Goal: Find specific page/section: Find specific page/section

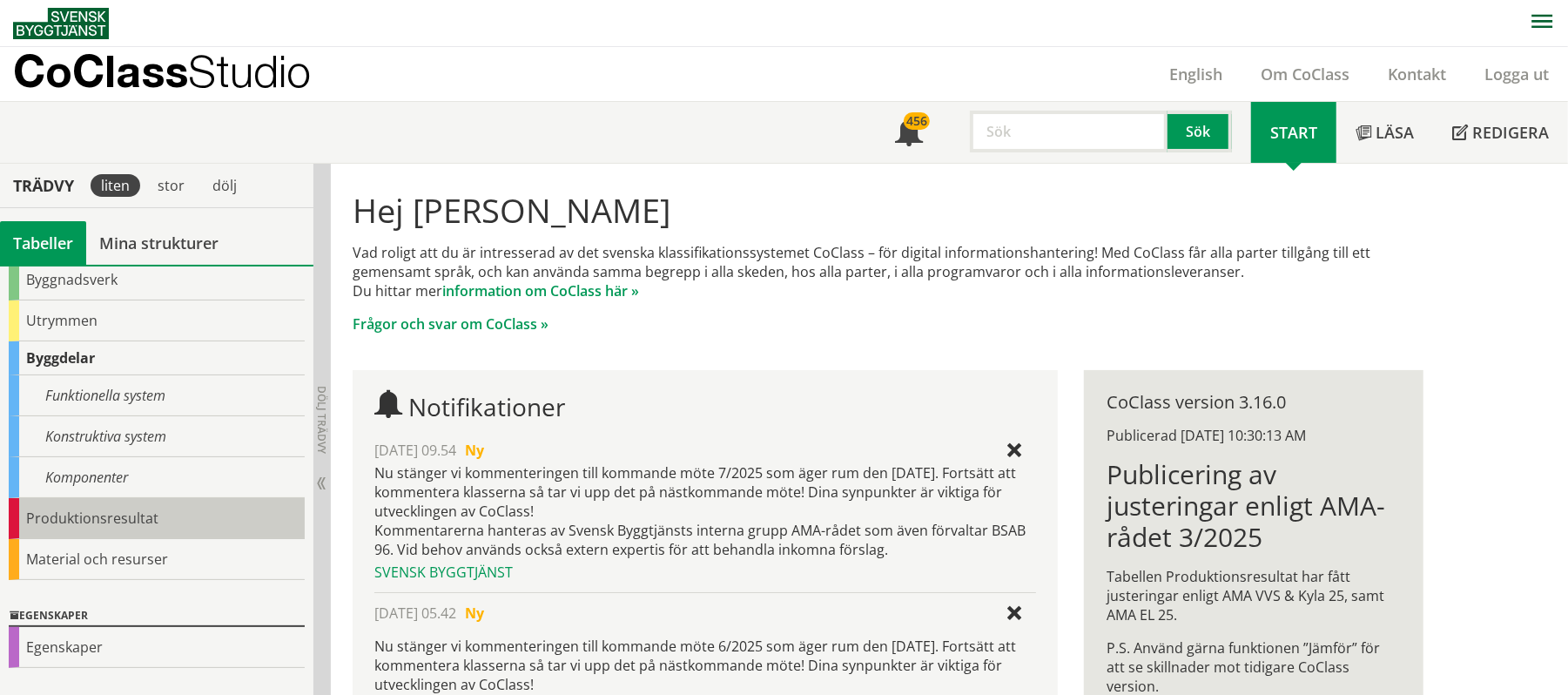
scroll to position [94, 0]
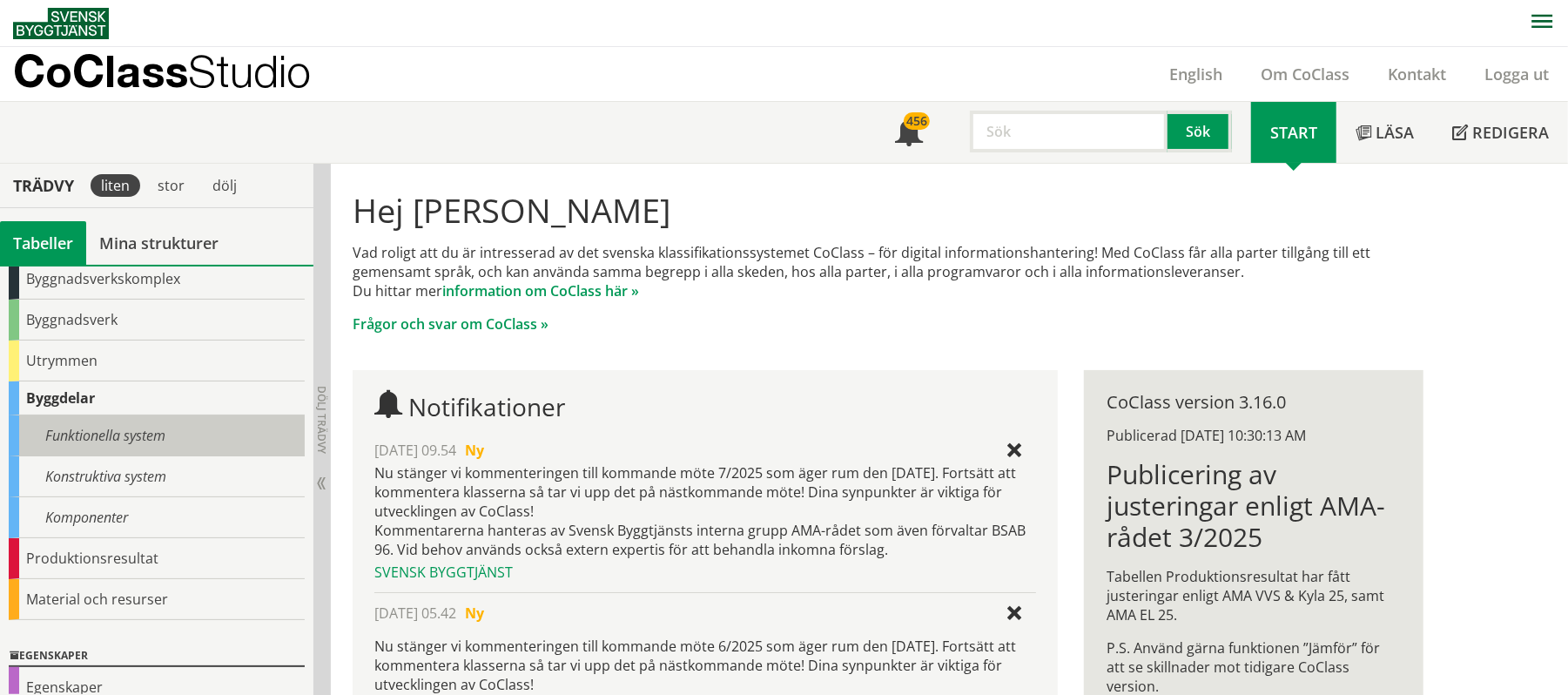
click at [143, 436] on div "Funktionella system" at bounding box center [156, 436] width 296 height 41
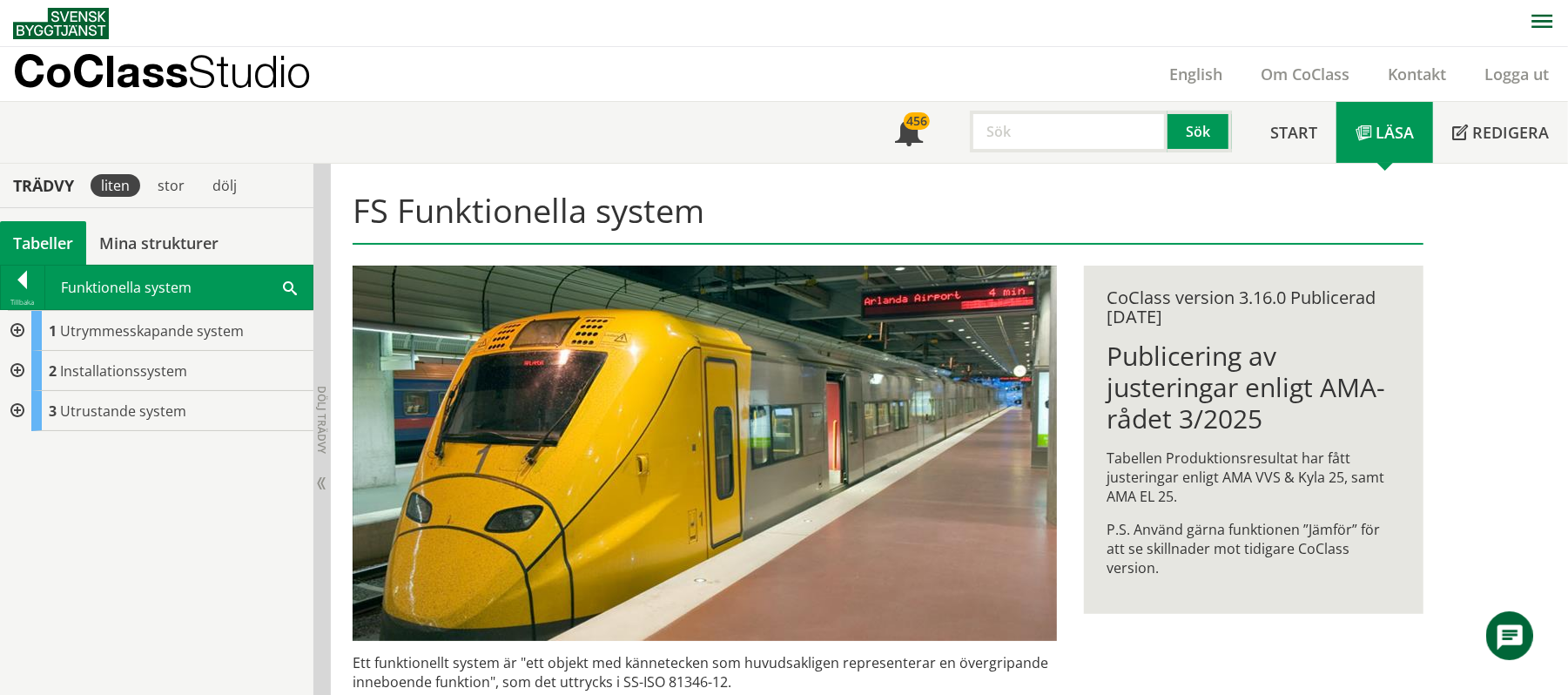
click at [17, 415] on div at bounding box center [15, 411] width 31 height 40
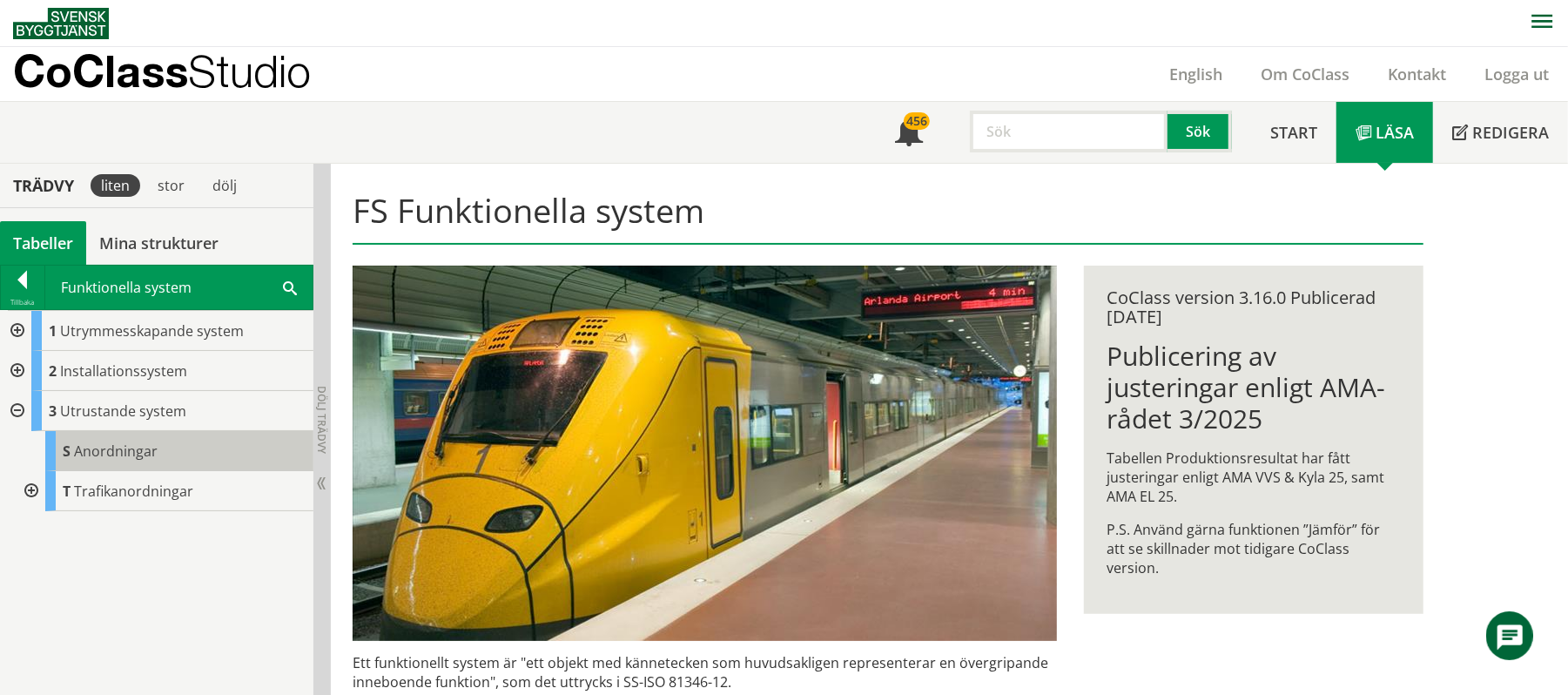
click at [154, 457] on span "Anordningar" at bounding box center [115, 452] width 83 height 19
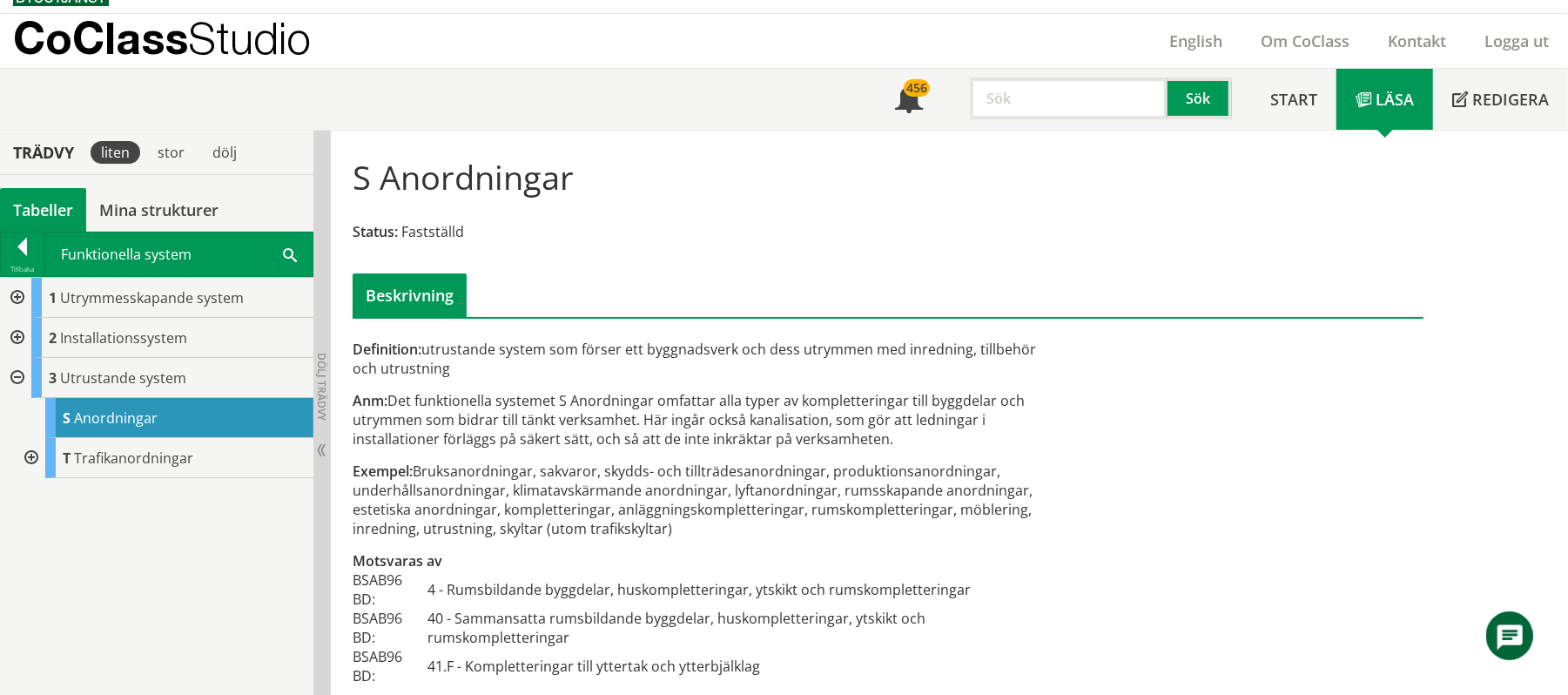
scroll to position [50, 0]
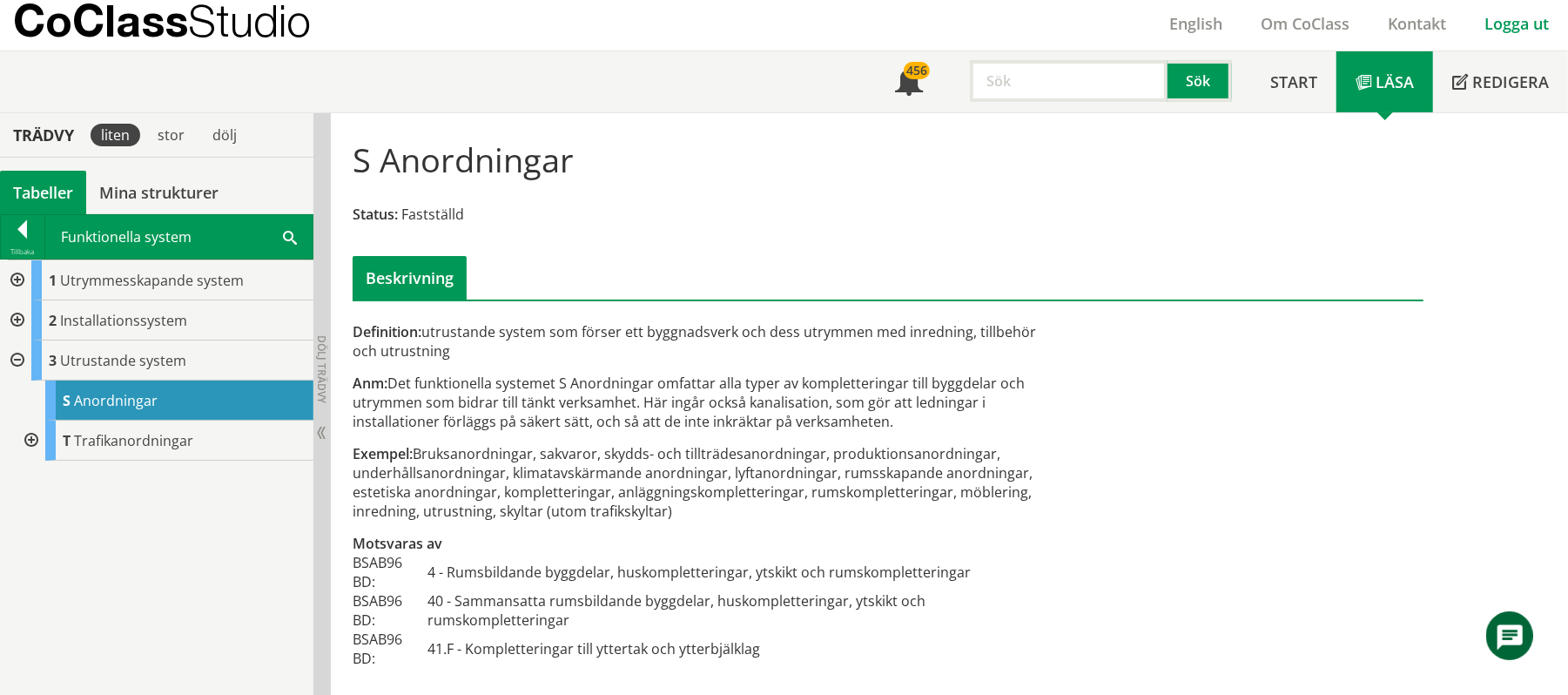
click at [1506, 21] on link "Logga ut" at bounding box center [1517, 24] width 103 height 21
